Goal: Use online tool/utility: Utilize a website feature to perform a specific function

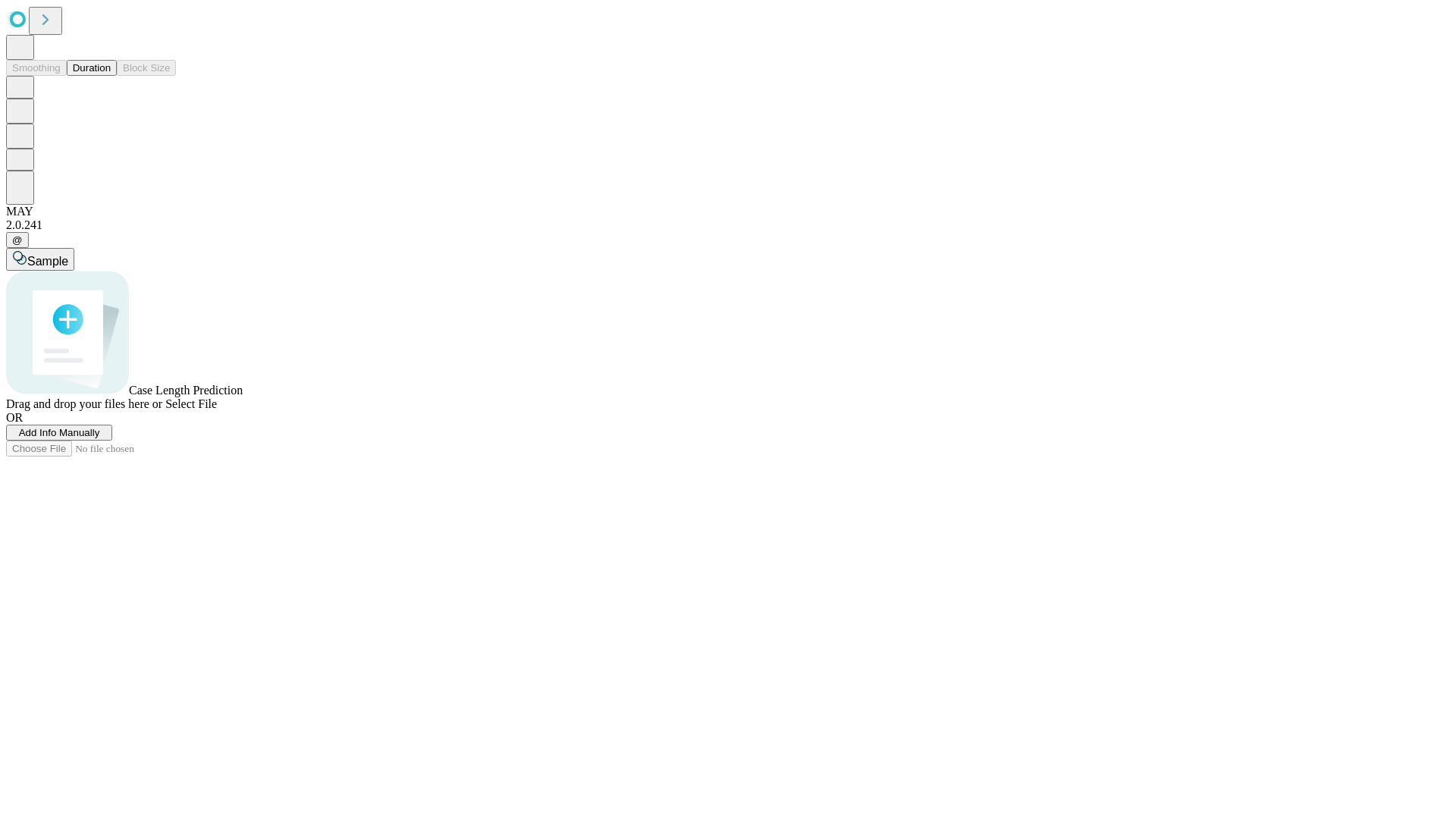
click at [111, 76] on button "Duration" at bounding box center [92, 68] width 50 height 16
click at [68, 255] on span "Sample" at bounding box center [47, 261] width 41 height 13
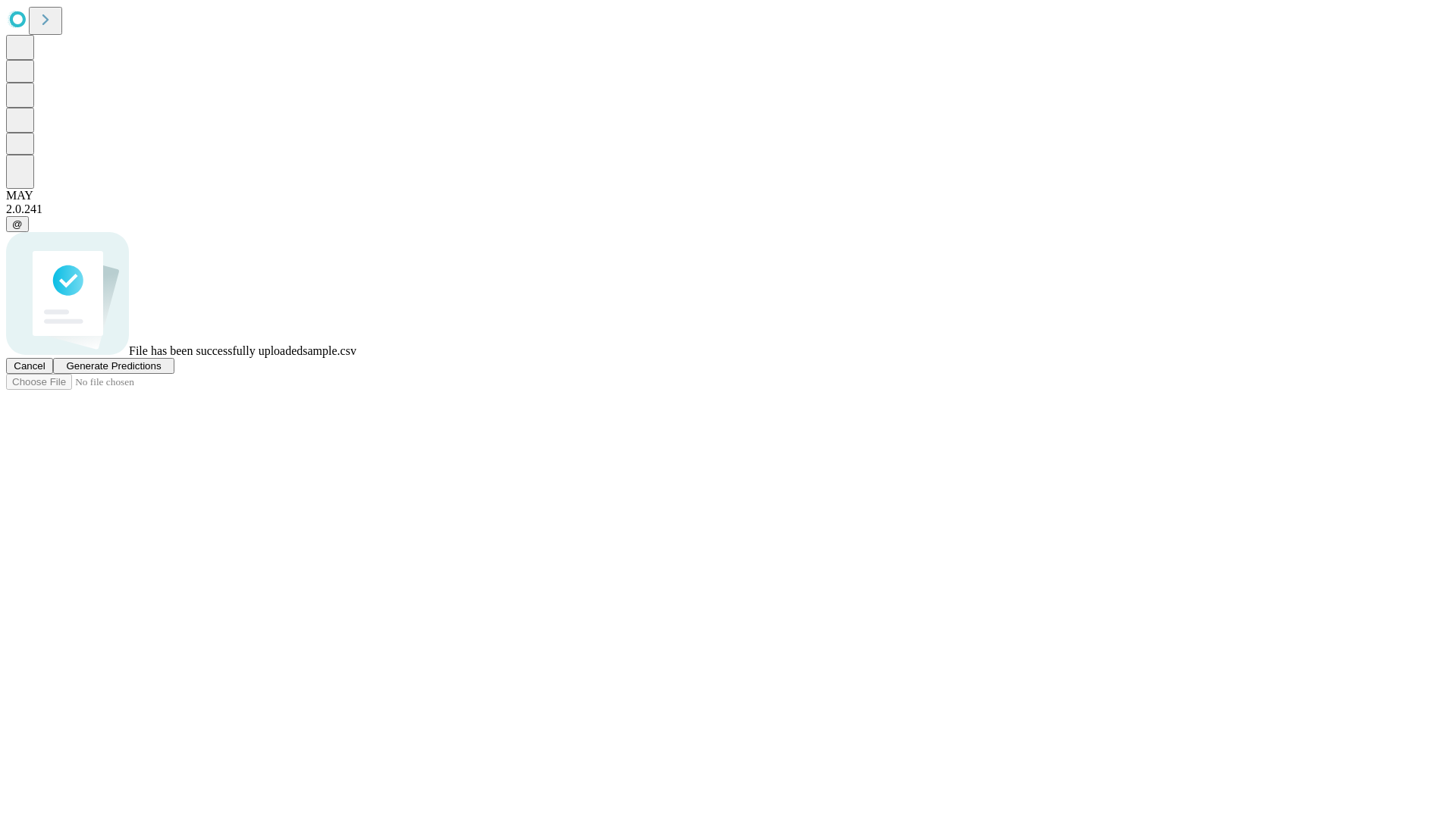
click at [161, 372] on span "Generate Predictions" at bounding box center [113, 365] width 95 height 12
